Goal: Use online tool/utility

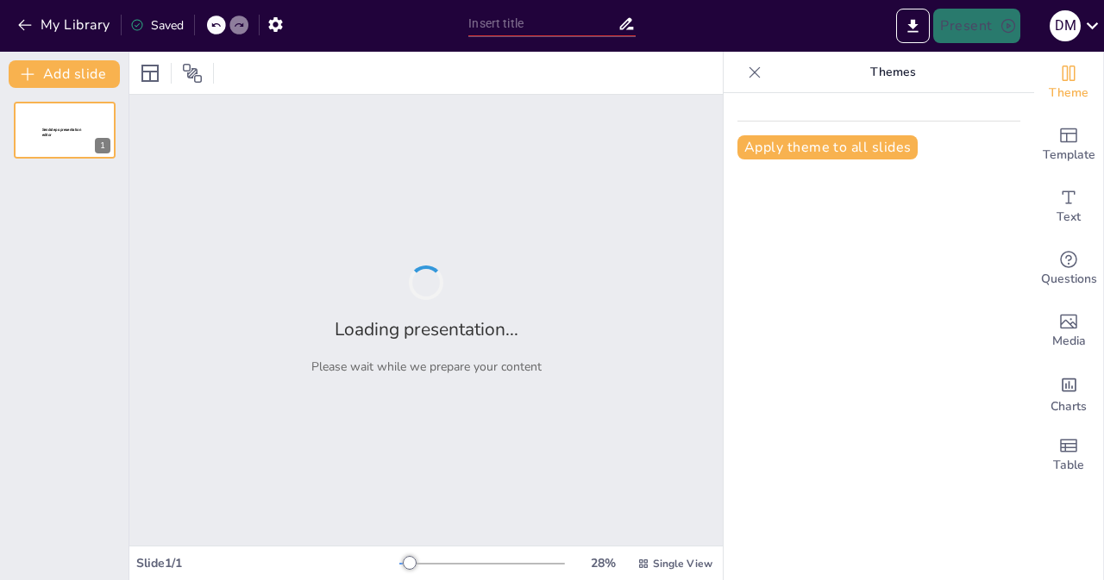
type input "Imported CLASE+5+Consumidor+tradicional.pptx"
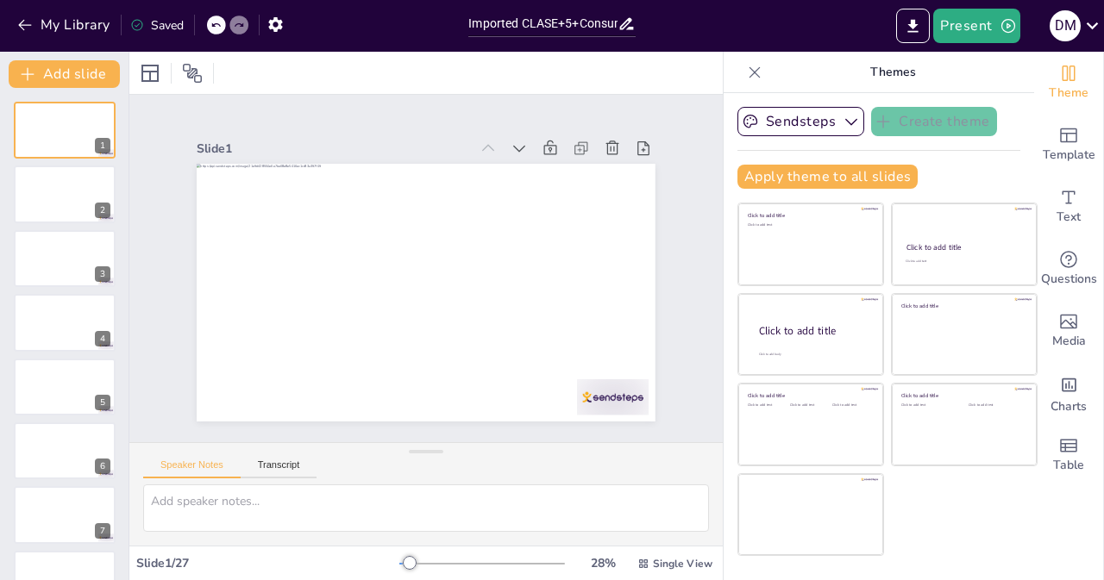
click at [455, 65] on div at bounding box center [425, 73] width 593 height 42
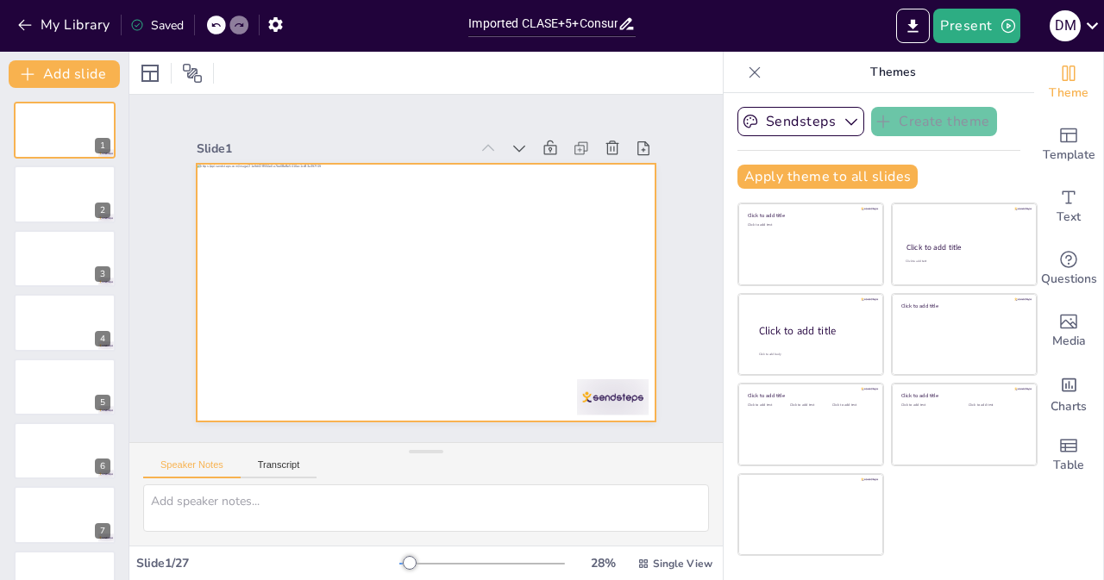
click at [587, 296] on div at bounding box center [418, 291] width 516 height 387
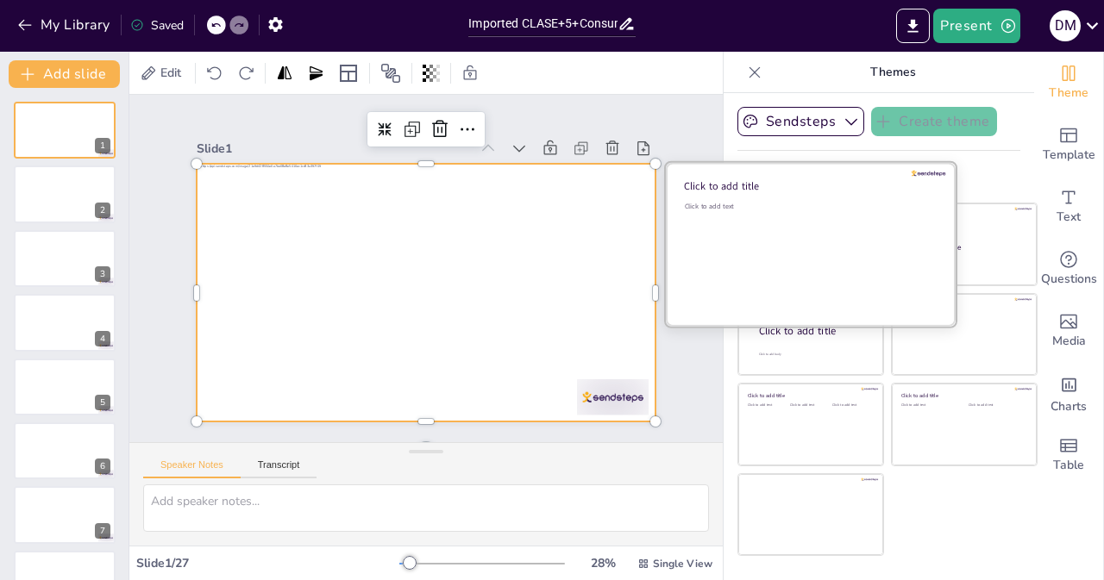
click at [781, 234] on div "Click to add text" at bounding box center [808, 255] width 247 height 107
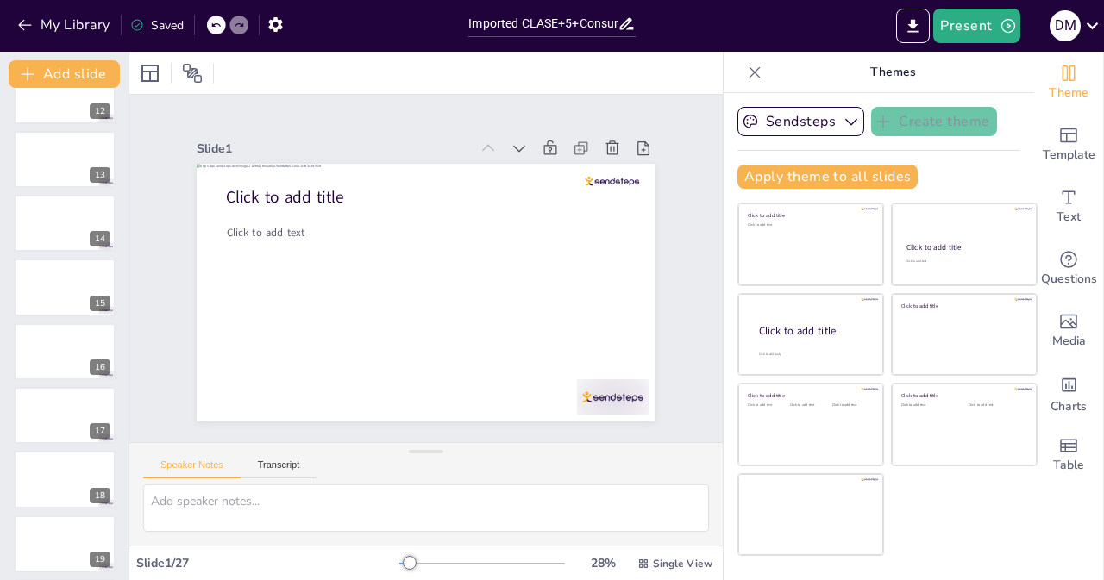
scroll to position [1260, 0]
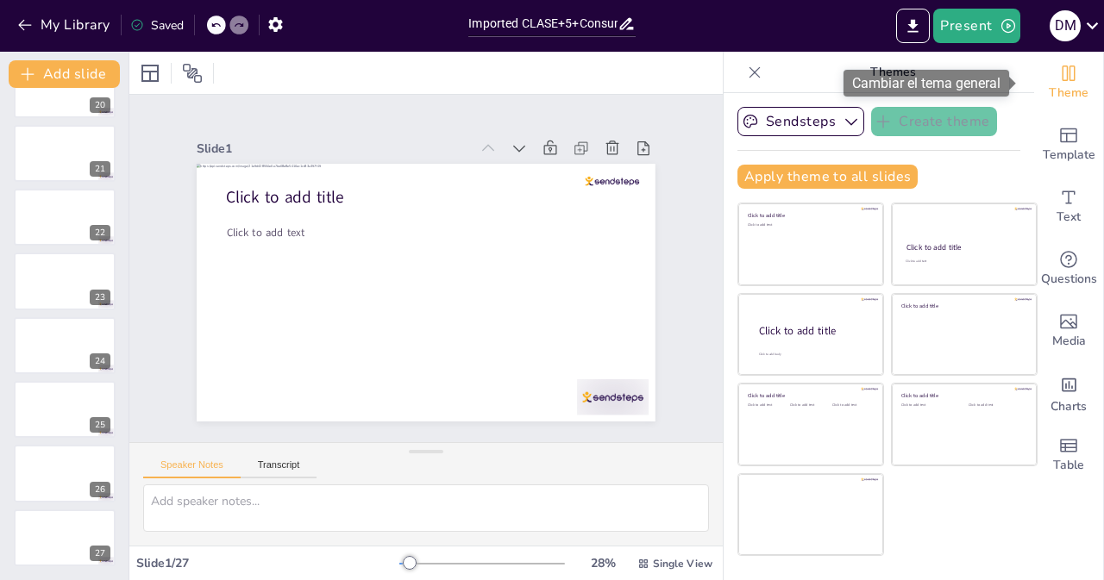
click at [1063, 70] on icon "Change the overall theme" at bounding box center [1069, 74] width 13 height 16
click at [814, 118] on button "Sendsteps" at bounding box center [800, 121] width 127 height 29
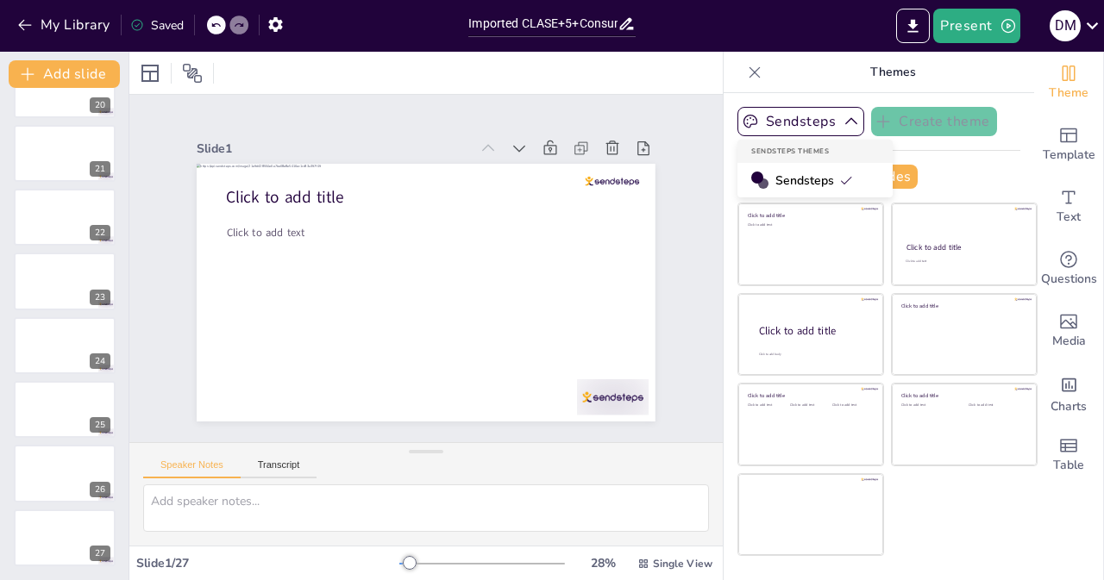
click at [800, 173] on span "Sendsteps" at bounding box center [814, 181] width 78 height 16
click at [805, 131] on button "Sendsteps" at bounding box center [800, 121] width 127 height 29
click at [814, 125] on button "Sendsteps" at bounding box center [800, 121] width 127 height 29
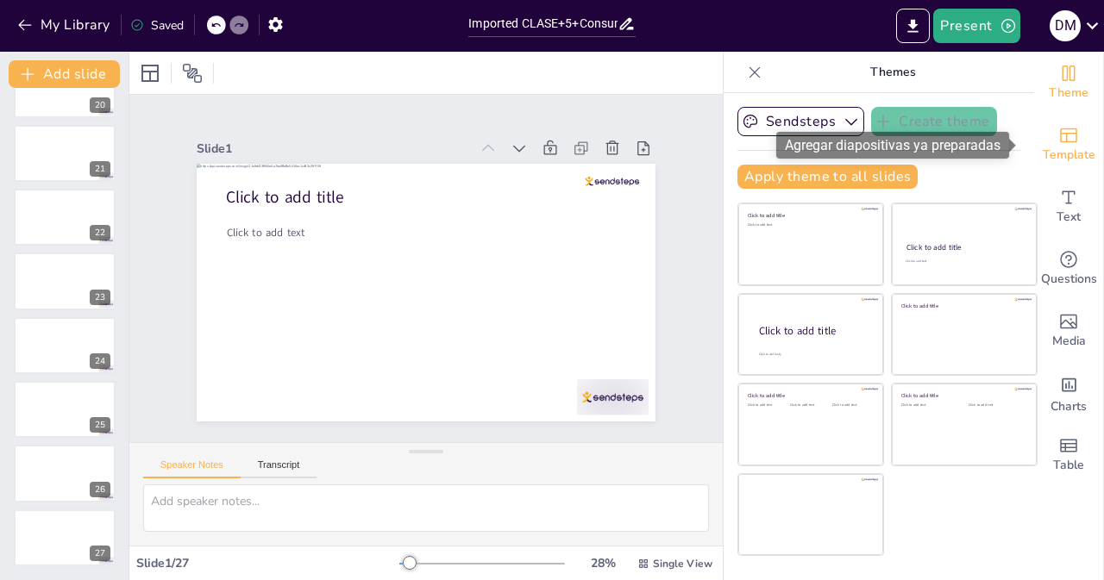
click at [1062, 146] on span "Template" at bounding box center [1069, 155] width 53 height 19
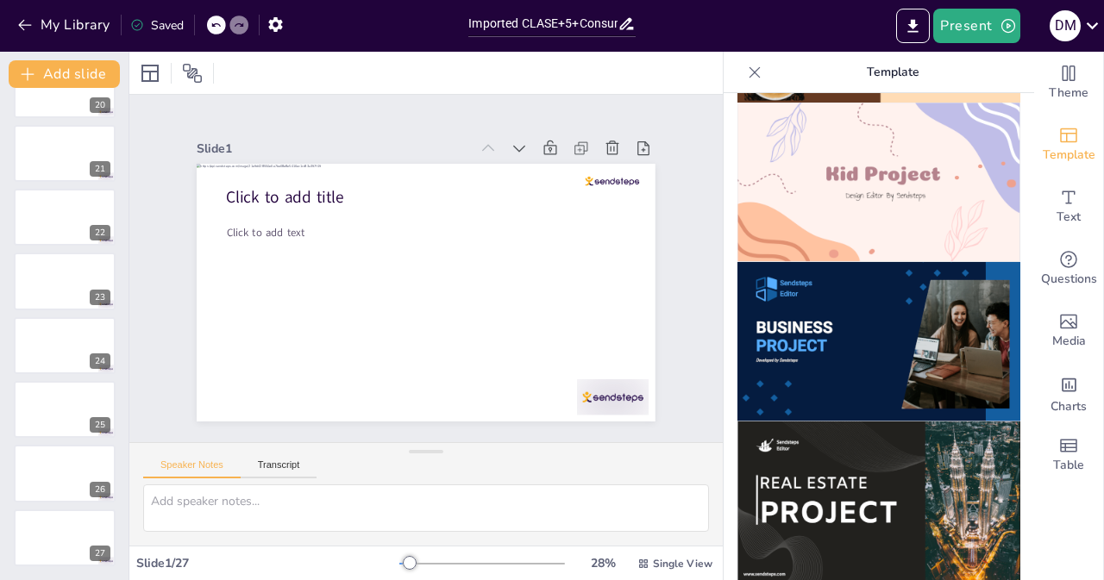
scroll to position [1703, 0]
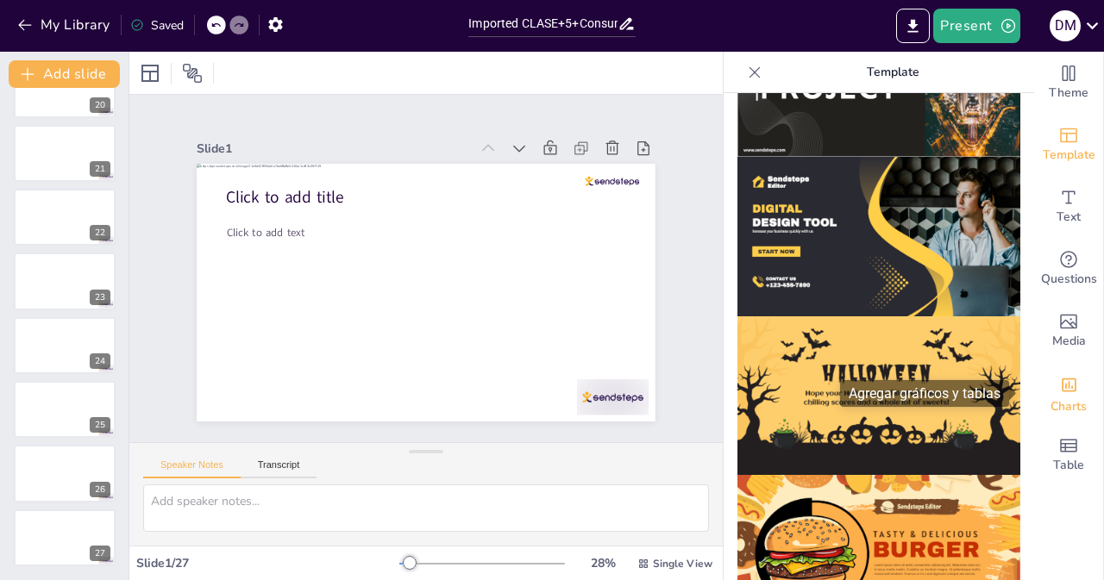
click at [1060, 392] on icon "Add charts and graphs" at bounding box center [1069, 385] width 18 height 18
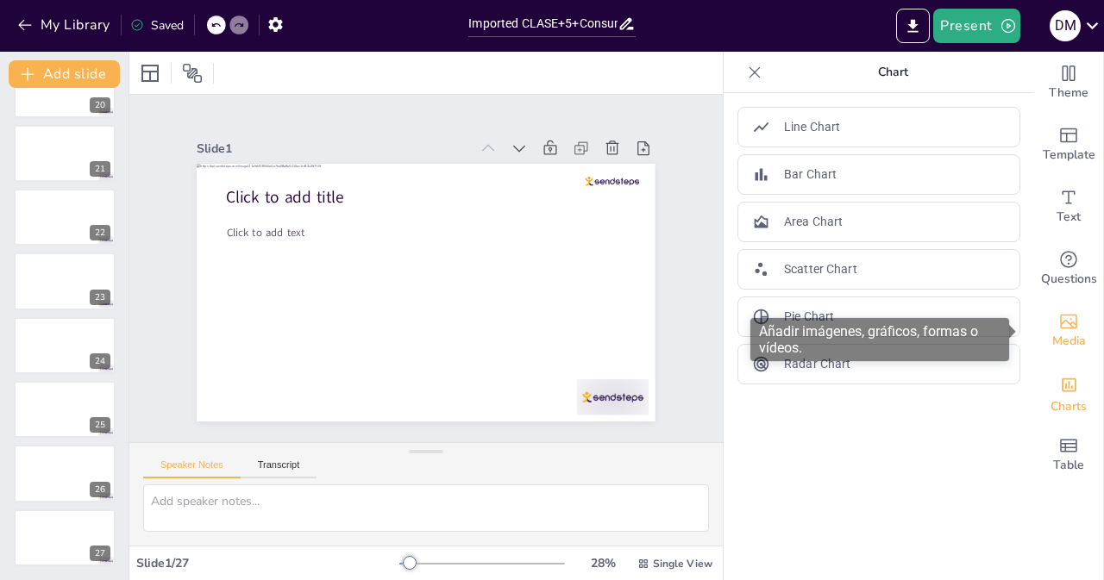
click at [1068, 342] on span "Media" at bounding box center [1069, 341] width 34 height 19
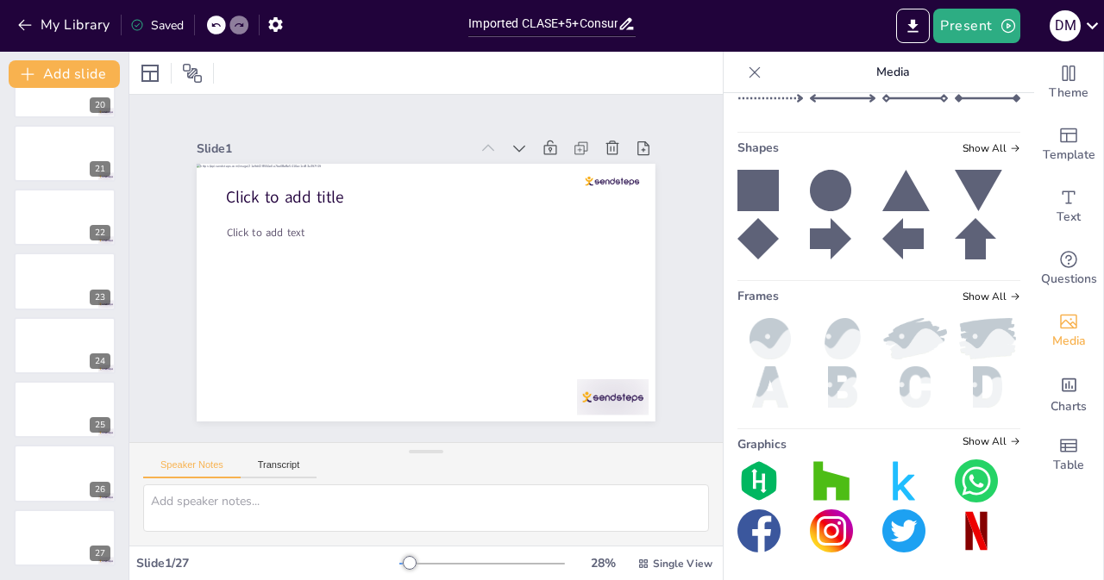
scroll to position [0, 0]
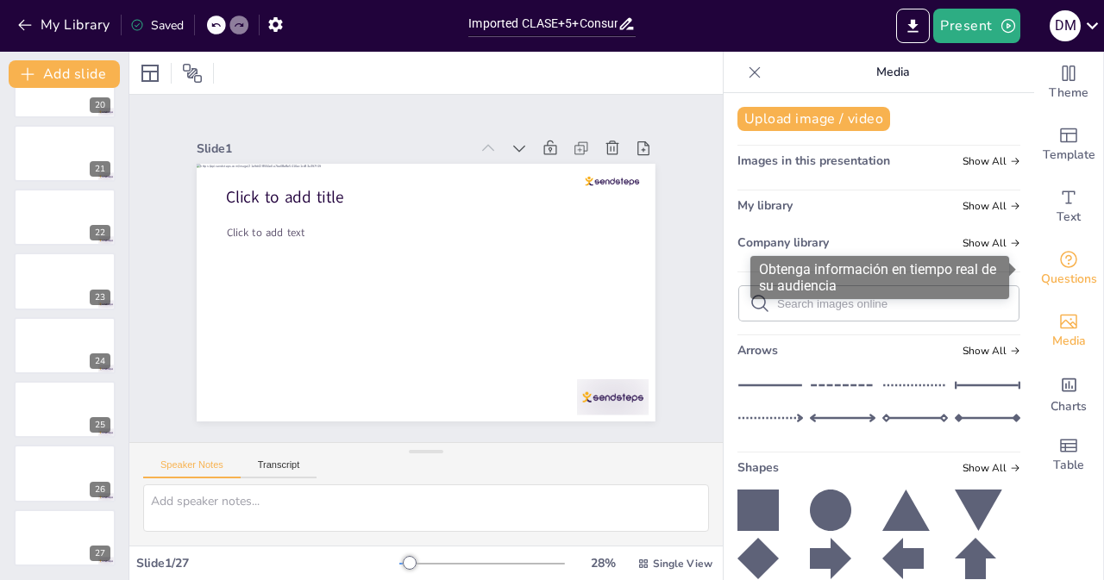
click at [1062, 294] on div "Questions" at bounding box center [1068, 269] width 69 height 62
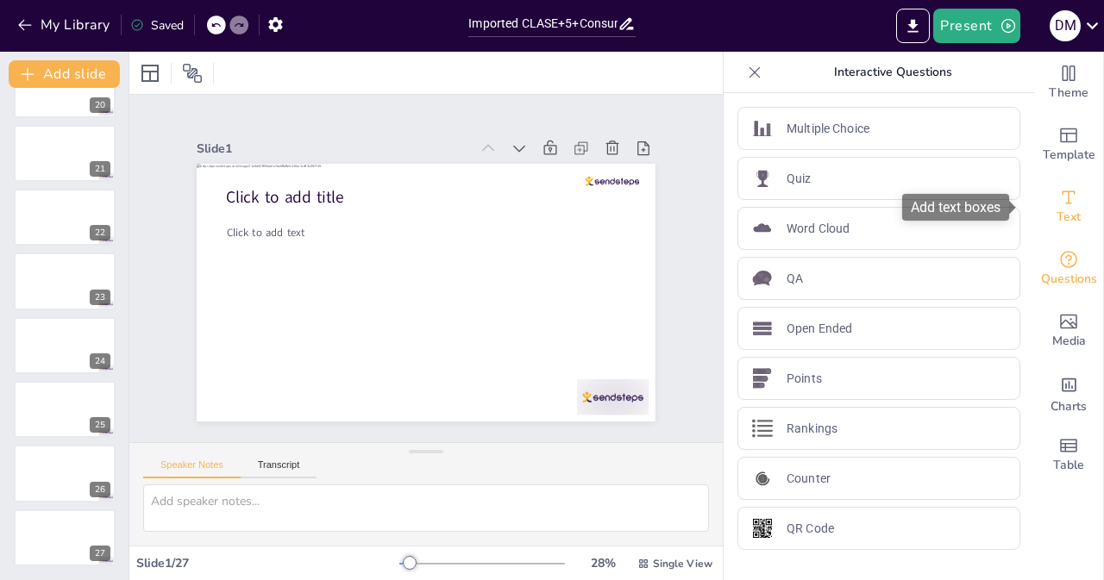
click at [1049, 235] on div "Text" at bounding box center [1068, 207] width 69 height 62
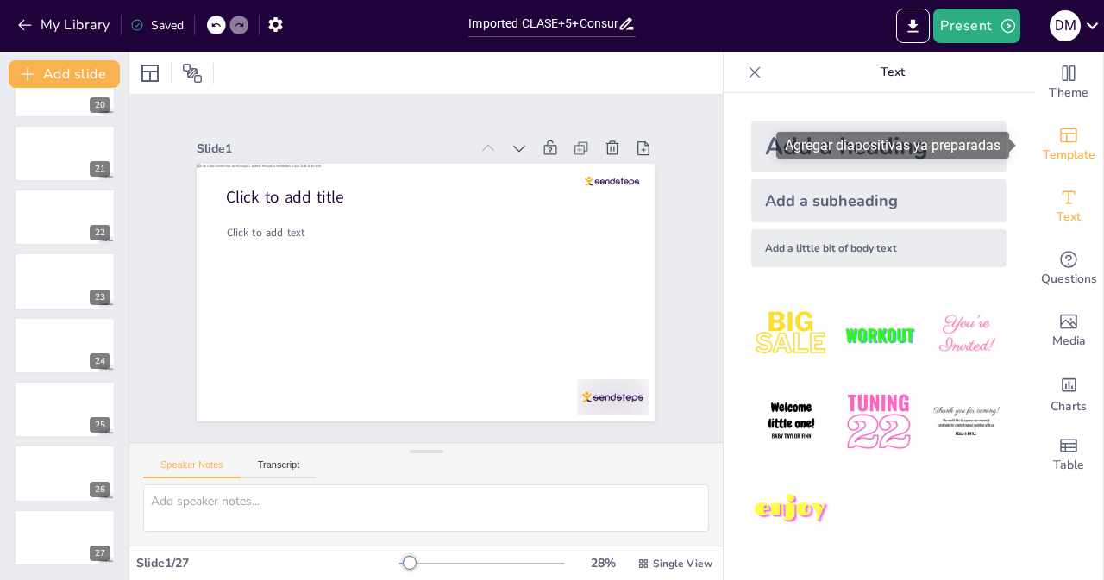
click at [1056, 152] on span "Template" at bounding box center [1069, 155] width 53 height 19
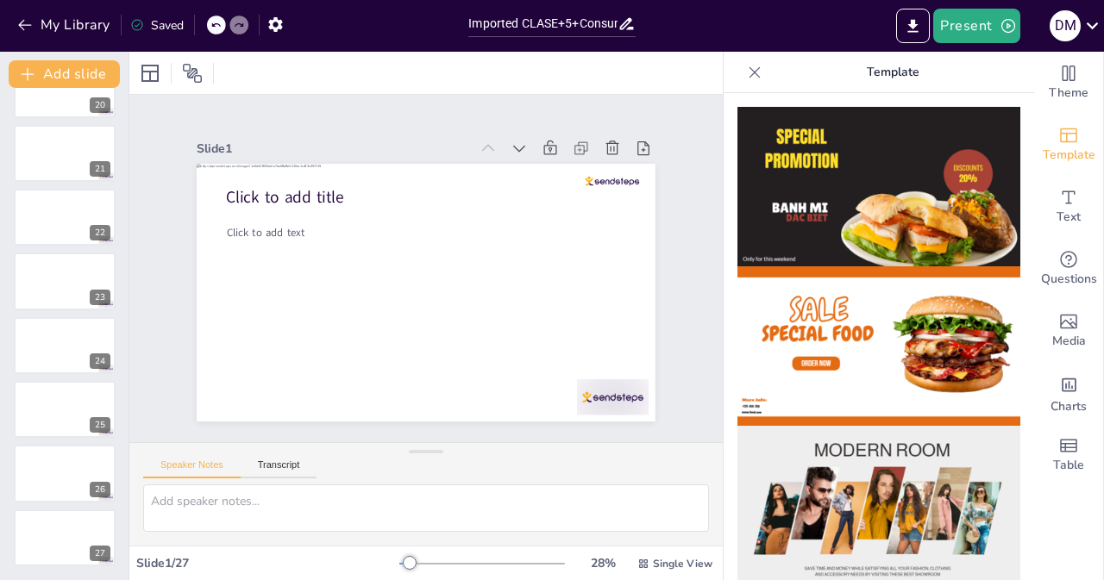
click at [746, 80] on icon at bounding box center [754, 72] width 17 height 17
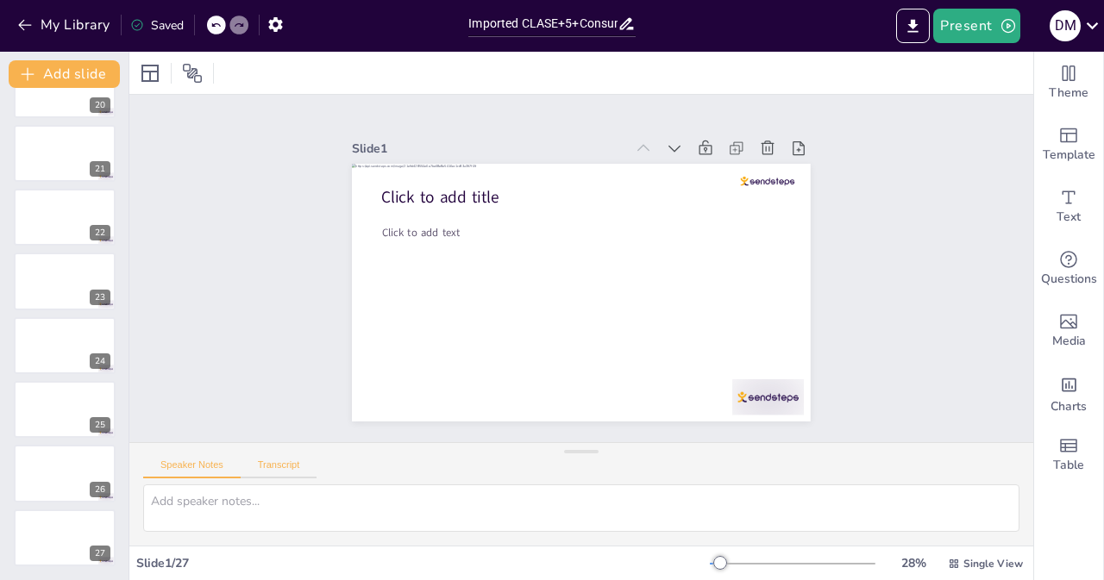
click at [298, 461] on button "Transcript" at bounding box center [279, 469] width 77 height 19
click at [913, 467] on button "Google US English (en-US)" at bounding box center [892, 468] width 173 height 28
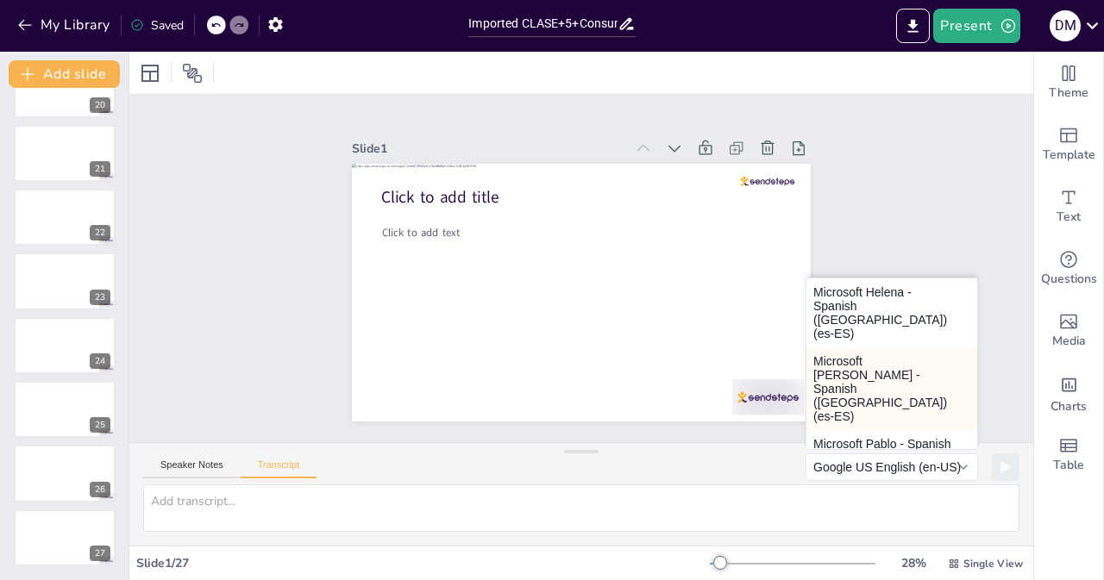
click at [859, 348] on button "Microsoft [PERSON_NAME] - Spanish ([GEOGRAPHIC_DATA]) (es-ES)" at bounding box center [891, 389] width 171 height 83
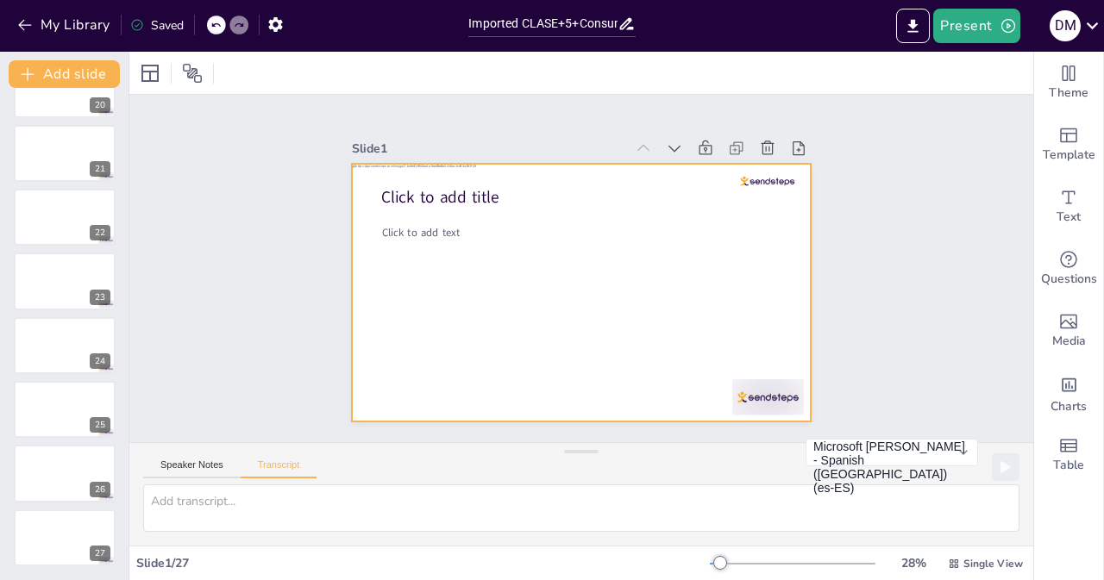
click at [400, 293] on div at bounding box center [567, 288] width 523 height 478
